Goal: Check status: Check status

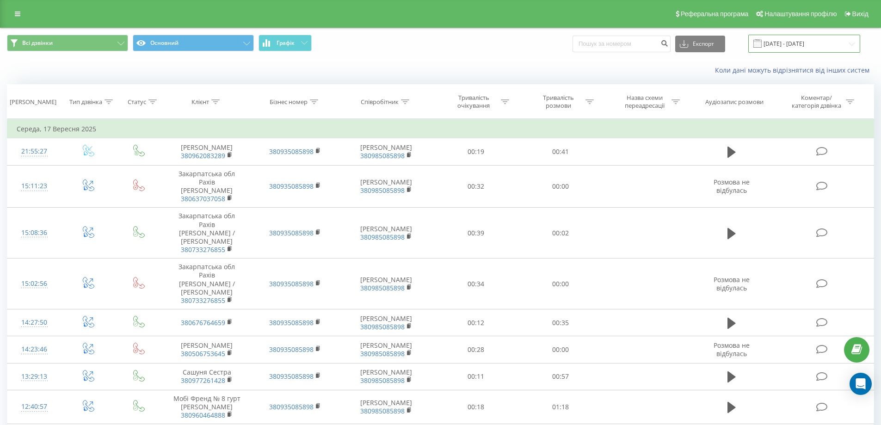
click at [818, 36] on input "[DATE] - [DATE]" at bounding box center [804, 44] width 112 height 18
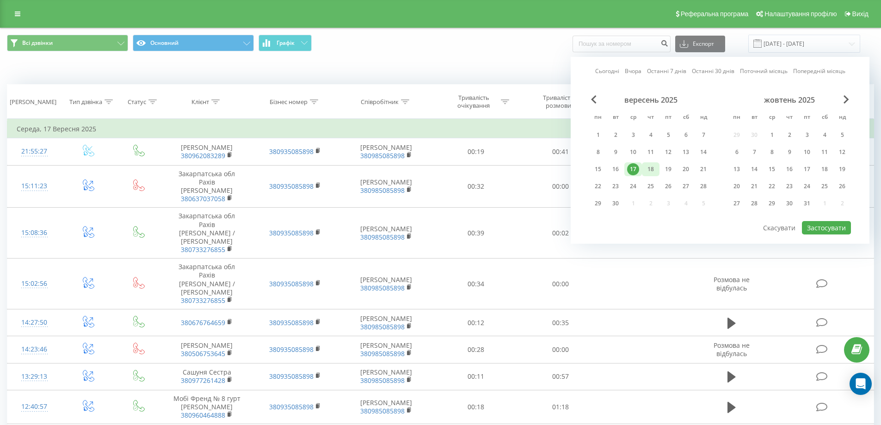
click at [652, 170] on div "18" at bounding box center [650, 169] width 12 height 12
click at [837, 227] on button "Застосувати" at bounding box center [826, 227] width 49 height 13
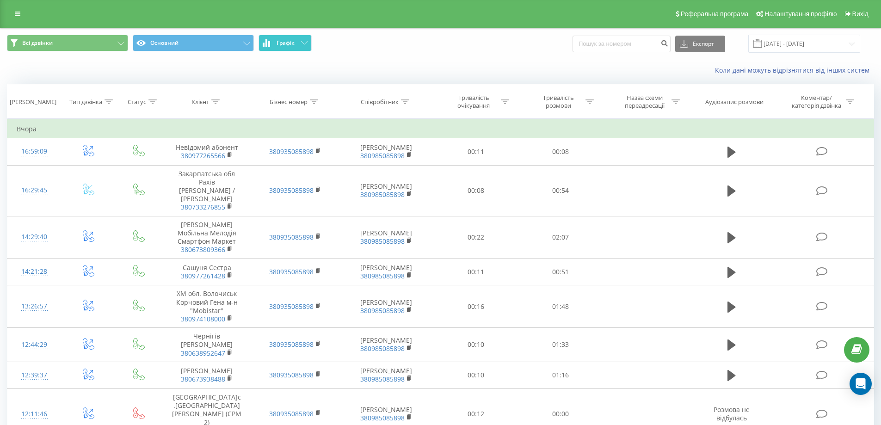
click at [265, 37] on button "Графік" at bounding box center [284, 43] width 53 height 17
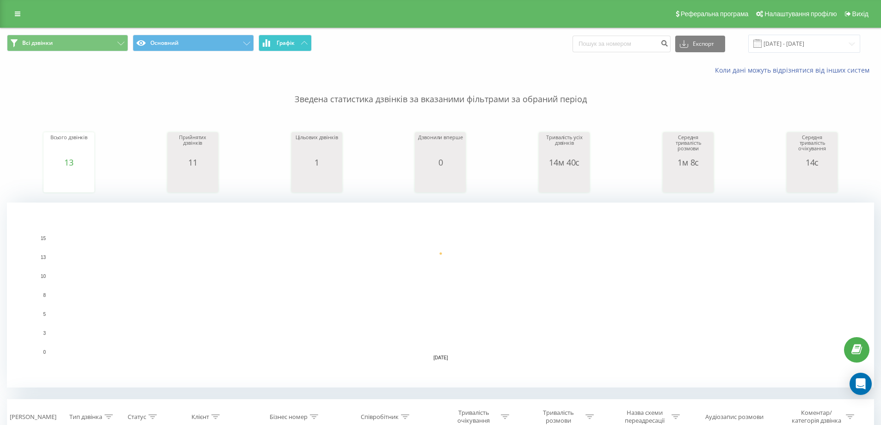
drag, startPoint x: 289, startPoint y: 43, endPoint x: 269, endPoint y: 38, distance: 20.9
click at [288, 43] on span "Графік" at bounding box center [285, 43] width 18 height 6
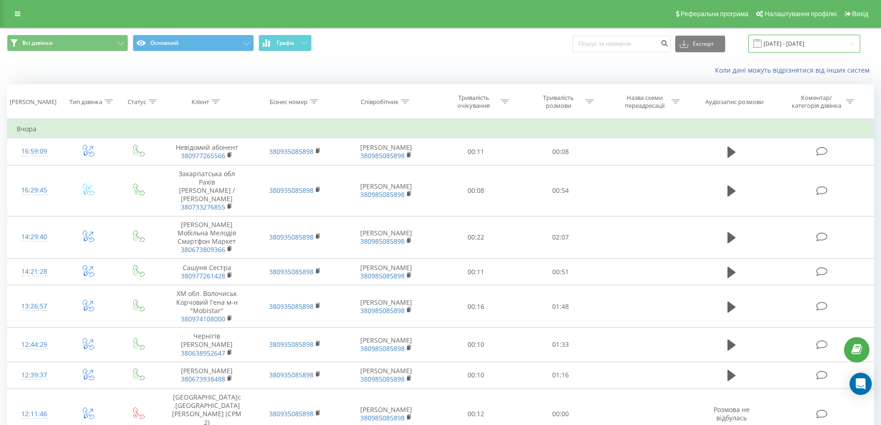
click at [827, 50] on input "[DATE] - [DATE]" at bounding box center [804, 44] width 112 height 18
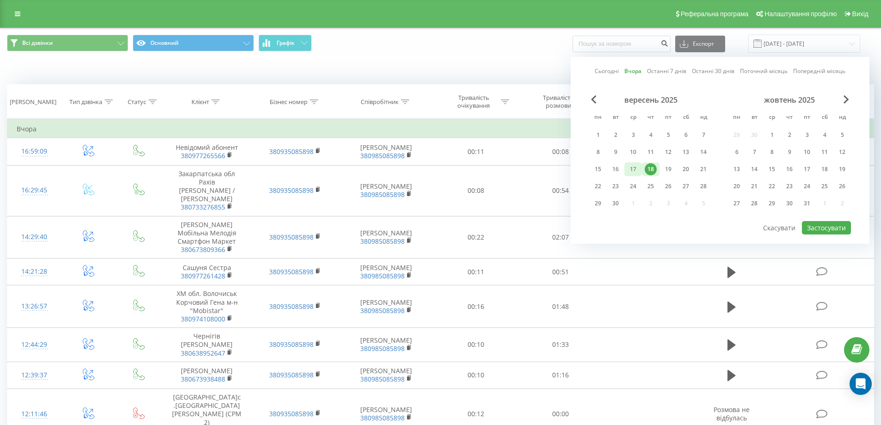
click at [631, 168] on div "17" at bounding box center [633, 169] width 12 height 12
click at [840, 232] on button "Застосувати" at bounding box center [826, 227] width 49 height 13
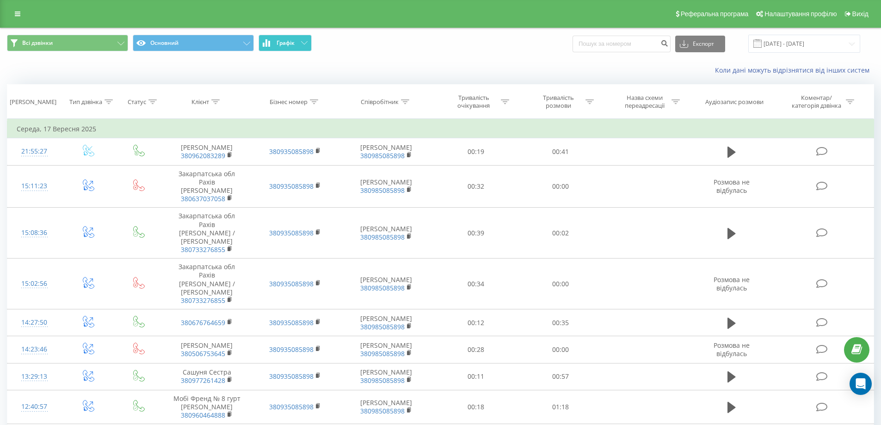
click at [284, 47] on button "Графік" at bounding box center [284, 43] width 53 height 17
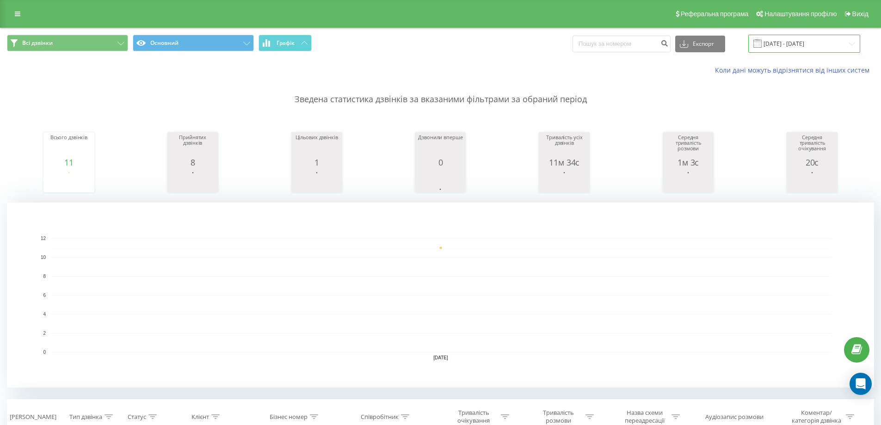
click at [822, 49] on input "[DATE] - [DATE]" at bounding box center [804, 44] width 112 height 18
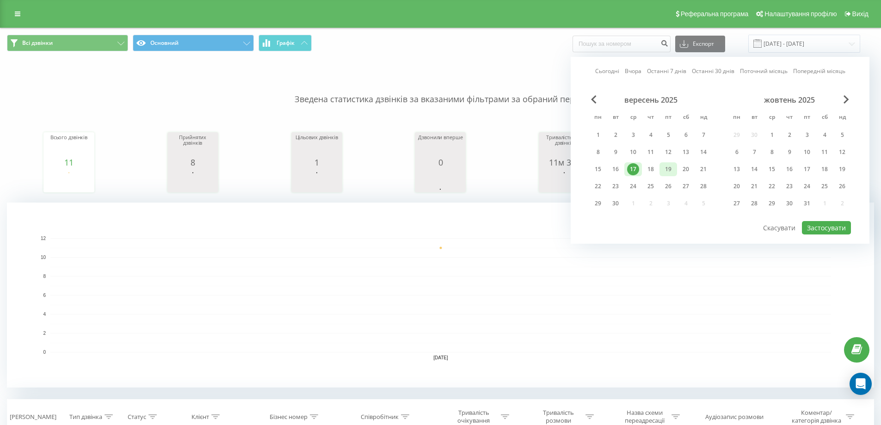
click at [672, 167] on div "19" at bounding box center [668, 169] width 12 height 12
click at [671, 167] on div "19" at bounding box center [668, 169] width 12 height 12
click at [830, 228] on button "Застосувати" at bounding box center [826, 227] width 49 height 13
type input "[DATE] - [DATE]"
